Goal: Transaction & Acquisition: Purchase product/service

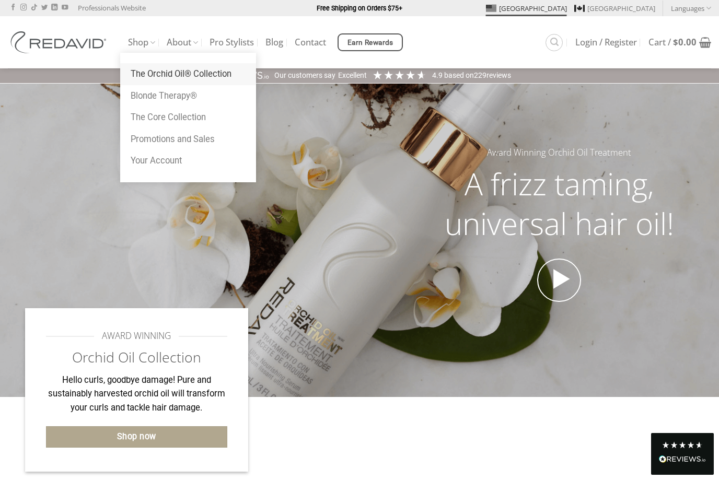
click at [149, 78] on link "The Orchid Oil® Collection" at bounding box center [188, 74] width 136 height 22
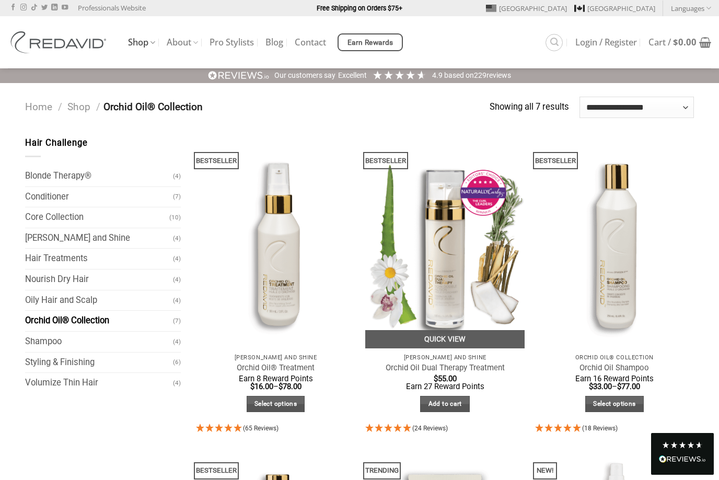
click at [452, 254] on img "Orchid Oil Dual Therapy Treatment" at bounding box center [444, 242] width 159 height 212
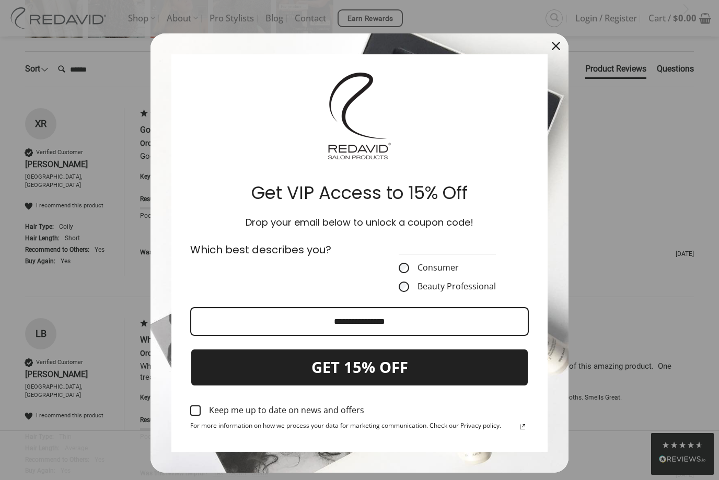
scroll to position [2257, 0]
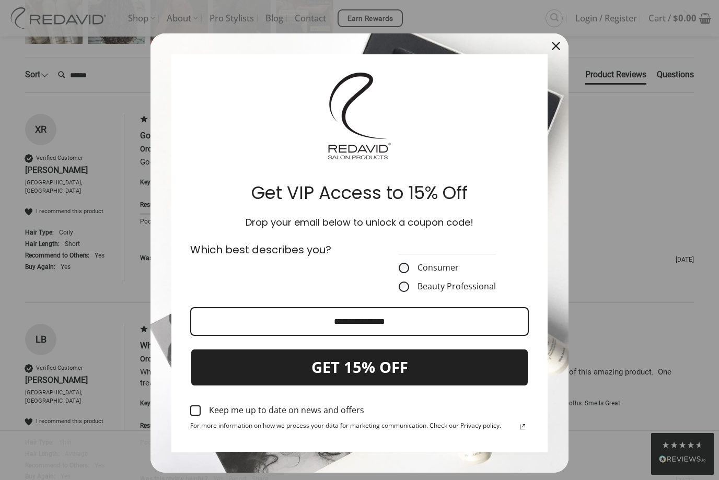
click at [559, 50] on icon "close icon" at bounding box center [556, 46] width 8 height 8
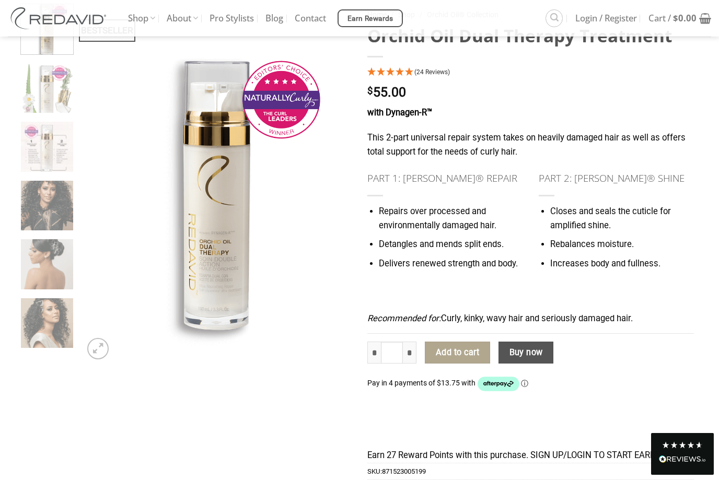
scroll to position [0, 0]
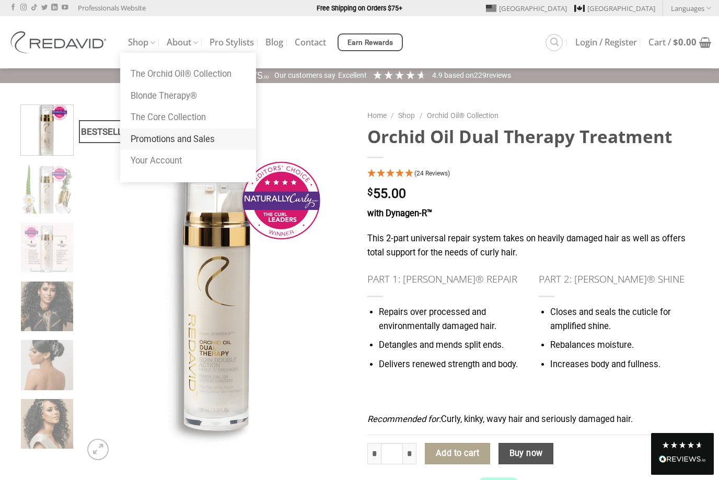
click at [151, 142] on link "Promotions and Sales" at bounding box center [188, 140] width 136 height 22
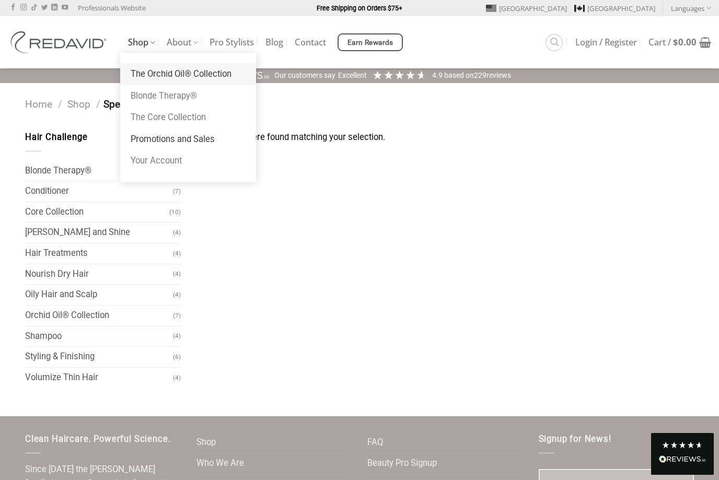
click at [148, 73] on link "The Orchid Oil® Collection" at bounding box center [188, 74] width 136 height 22
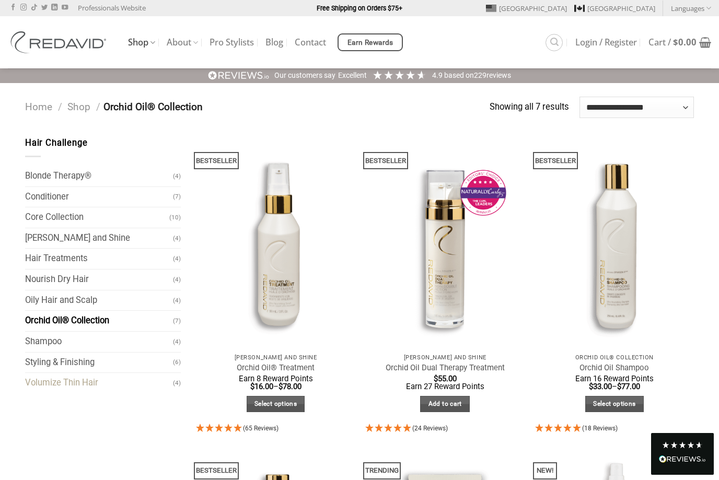
click at [89, 383] on link "Volumize Thin Hair" at bounding box center [99, 383] width 148 height 20
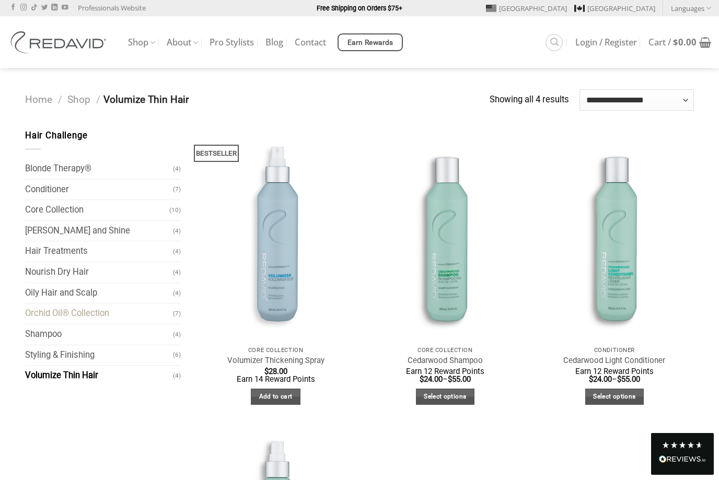
click at [44, 311] on link "Orchid Oil® Collection" at bounding box center [99, 314] width 148 height 20
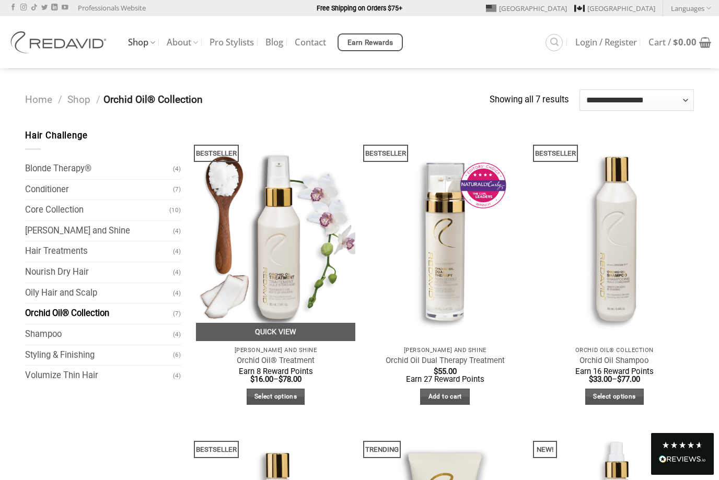
click at [283, 251] on img "Orchid Oil® Treatment" at bounding box center [275, 235] width 159 height 212
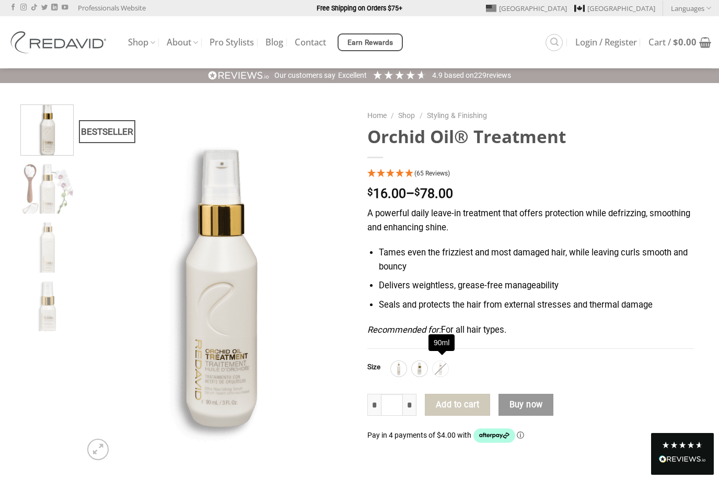
click at [441, 366] on img at bounding box center [441, 369] width 14 height 14
click at [421, 364] on img at bounding box center [420, 369] width 14 height 14
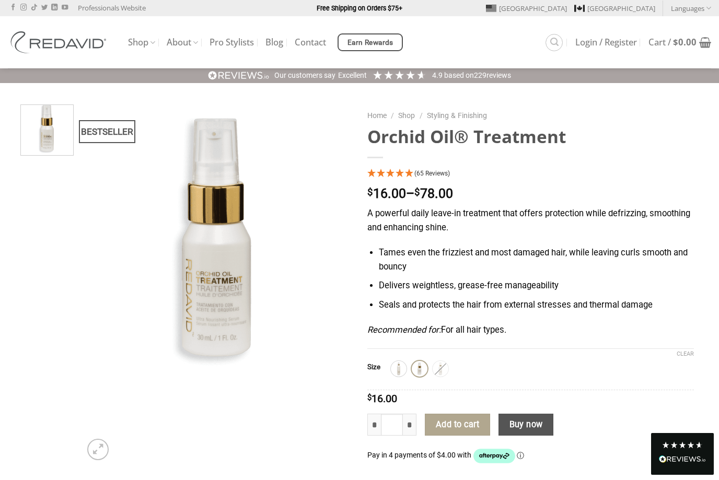
click at [419, 172] on span "(65 Reviews)" at bounding box center [433, 173] width 36 height 7
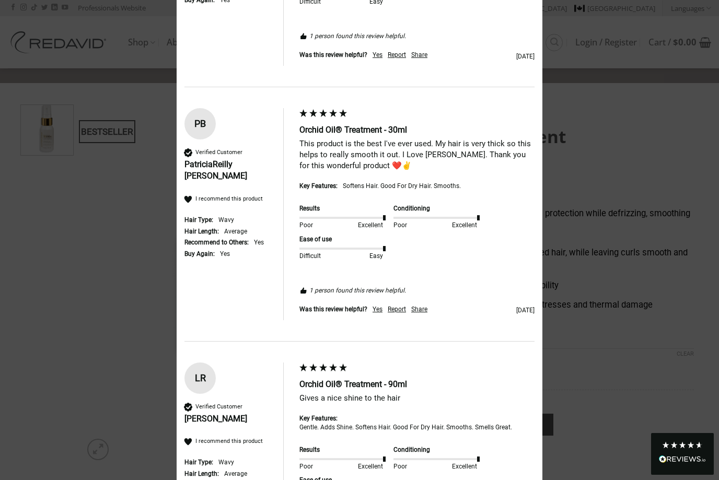
scroll to position [1386, 0]
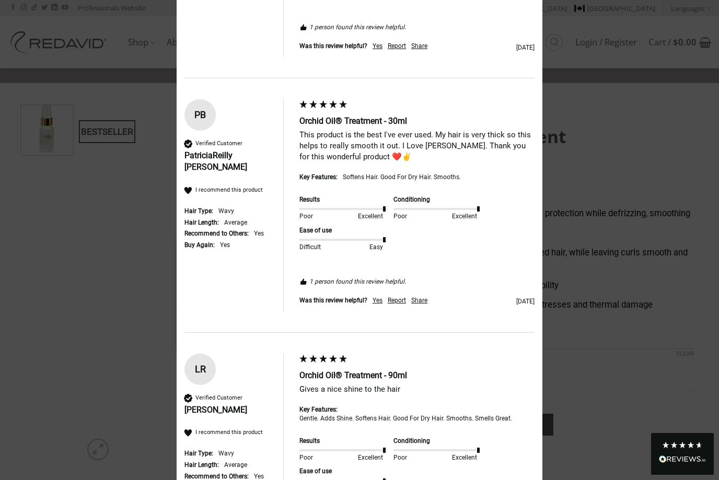
click at [620, 168] on div "× 4.95 Based on 65 reviews Results Poor Excellent Conditioning Poor Excellent E…" at bounding box center [359, 240] width 719 height 480
